Goal: Navigation & Orientation: Find specific page/section

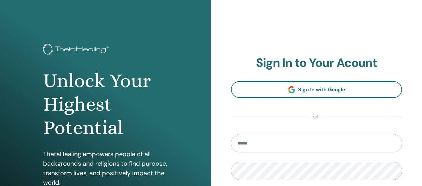
click at [284, 144] on input "email" at bounding box center [316, 143] width 171 height 18
type input "**********"
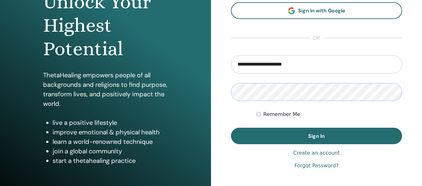
scroll to position [80, 0]
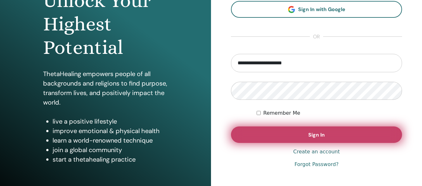
click at [317, 132] on span "Sign In" at bounding box center [316, 135] width 16 height 7
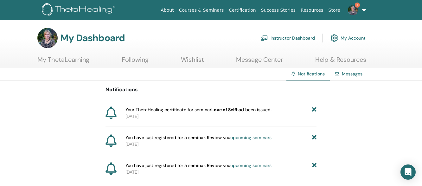
click at [347, 71] on link "Messages" at bounding box center [352, 74] width 21 height 6
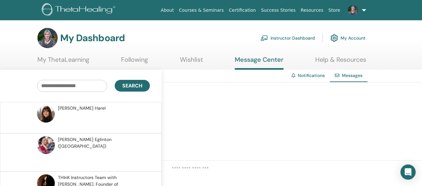
click at [352, 36] on link "My Account" at bounding box center [348, 38] width 35 height 14
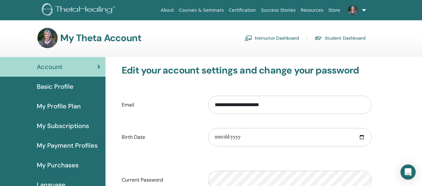
click at [49, 85] on span "Basic Profile" at bounding box center [55, 87] width 37 height 10
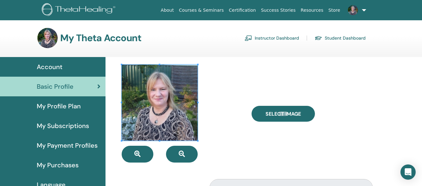
click at [62, 104] on span "My Profile Plan" at bounding box center [59, 106] width 44 height 10
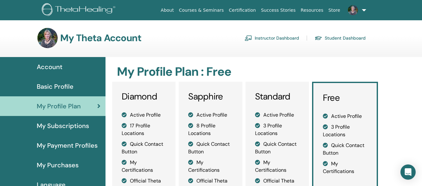
click at [64, 123] on span "My Subscriptions" at bounding box center [63, 126] width 52 height 10
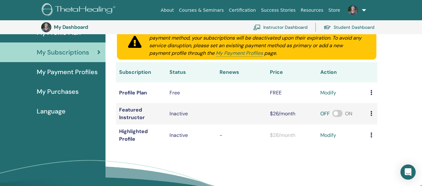
scroll to position [54, 0]
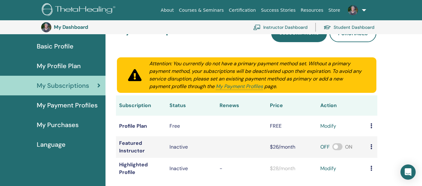
click at [58, 103] on span "My Payment Profiles" at bounding box center [67, 105] width 61 height 10
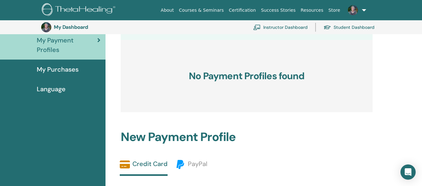
scroll to position [80, 0]
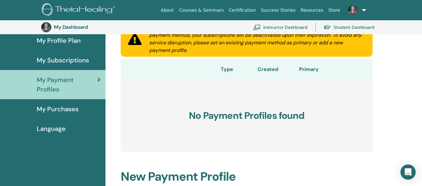
drag, startPoint x: 423, startPoint y: 50, endPoint x: 422, endPoint y: 88, distance: 38.0
click at [422, 88] on html "About Courses & Seminars Certification Success Stories Resources Store PC Pauli…" at bounding box center [211, 13] width 422 height 186
click at [59, 104] on span "My Purchases" at bounding box center [58, 109] width 42 height 10
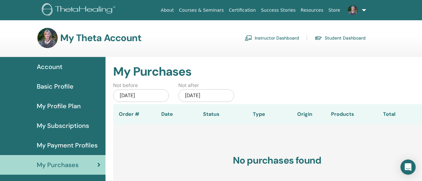
click at [344, 36] on link "Student Dashboard" at bounding box center [340, 38] width 51 height 10
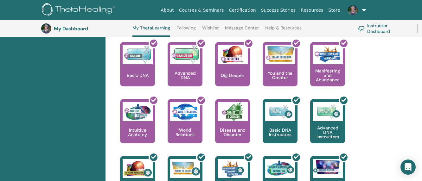
scroll to position [122, 0]
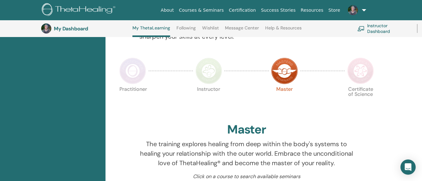
click at [361, 67] on img at bounding box center [360, 71] width 27 height 27
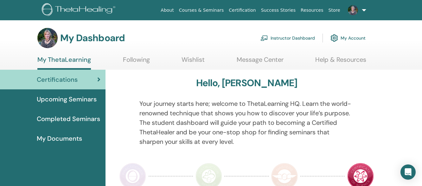
click at [287, 35] on link "Instructor Dashboard" at bounding box center [288, 38] width 55 height 14
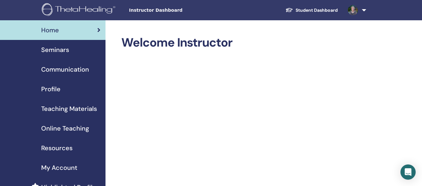
click at [62, 48] on span "Seminars" at bounding box center [55, 50] width 28 height 10
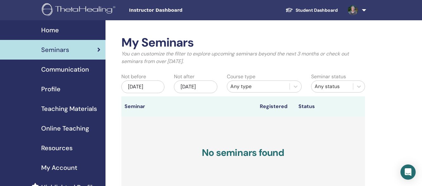
click at [63, 67] on span "Communication" at bounding box center [65, 70] width 48 height 10
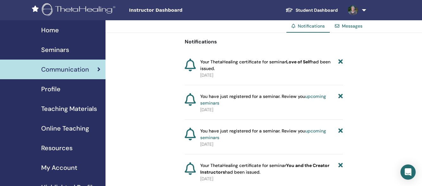
click at [53, 87] on span "Profile" at bounding box center [50, 89] width 19 height 10
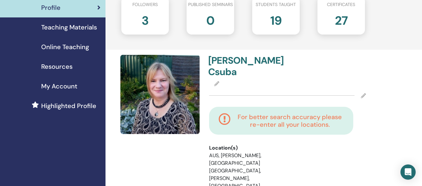
scroll to position [74, 0]
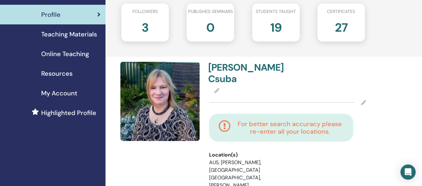
click at [67, 32] on span "Teaching Materials" at bounding box center [69, 34] width 56 height 10
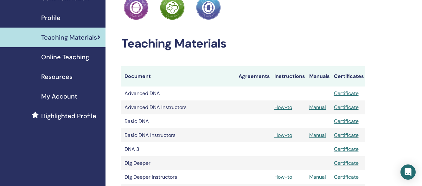
scroll to position [65, 0]
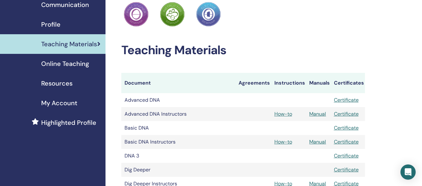
click at [65, 61] on span "Online Teaching" at bounding box center [65, 64] width 48 height 10
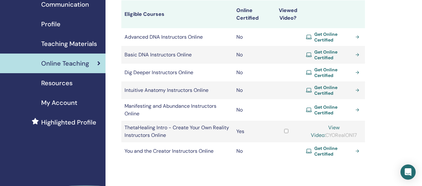
scroll to position [57, 0]
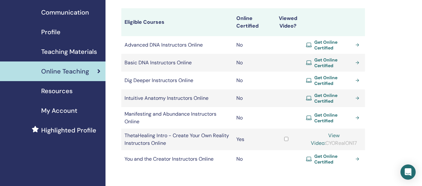
click at [56, 88] on span "Resources" at bounding box center [56, 91] width 31 height 10
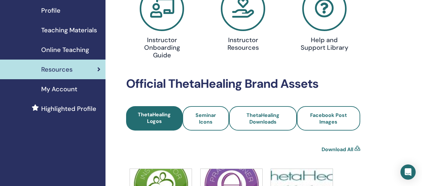
scroll to position [81, 0]
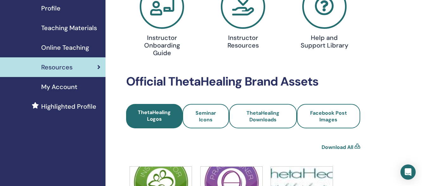
click at [60, 84] on span "My Account" at bounding box center [59, 87] width 36 height 10
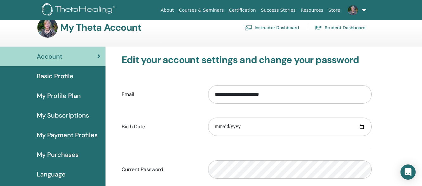
scroll to position [9, 0]
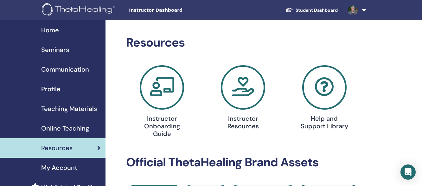
scroll to position [81, 0]
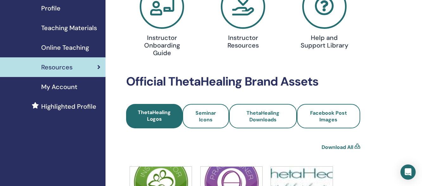
click at [69, 103] on span "Highlighted Profile" at bounding box center [68, 107] width 55 height 10
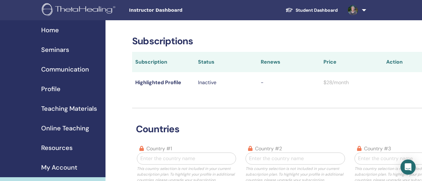
click at [364, 7] on link at bounding box center [356, 10] width 26 height 20
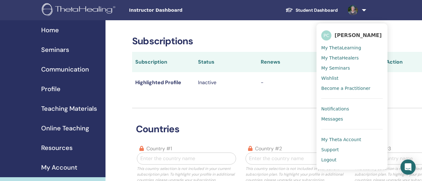
click at [331, 159] on span "Logout" at bounding box center [328, 160] width 15 height 6
